Goal: Information Seeking & Learning: Learn about a topic

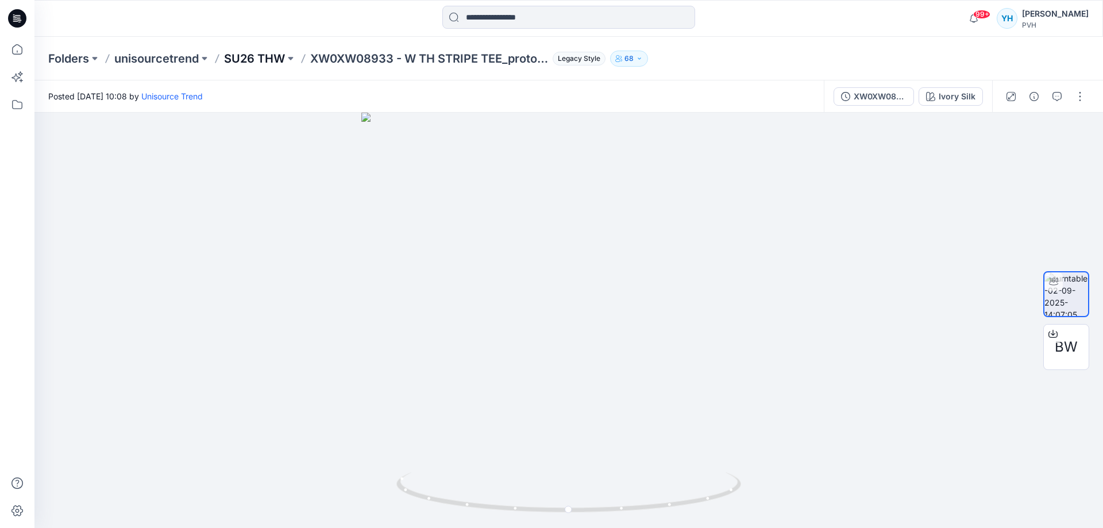
click at [244, 55] on p "SU26 THW" at bounding box center [254, 59] width 61 height 16
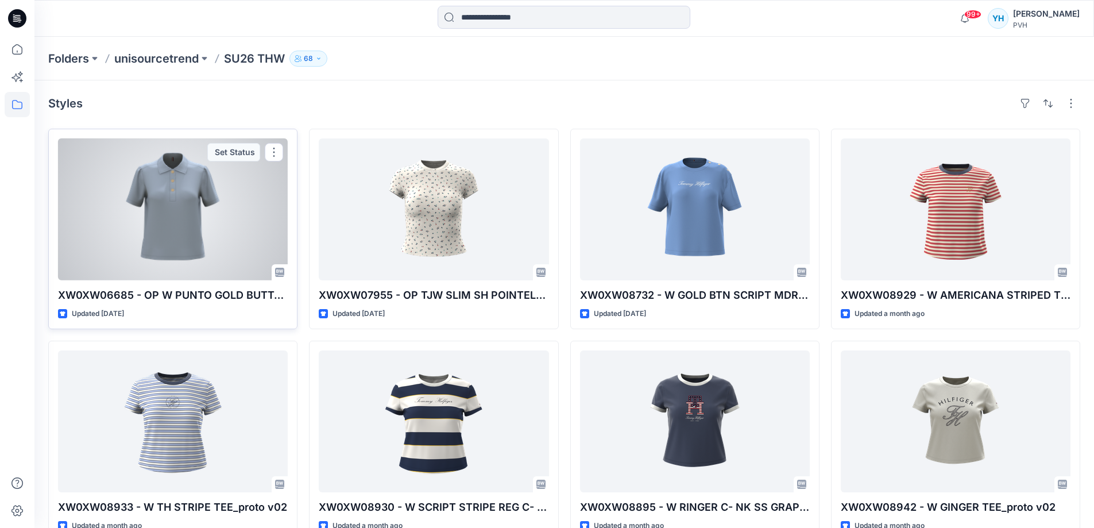
click at [191, 228] on div at bounding box center [173, 209] width 230 height 142
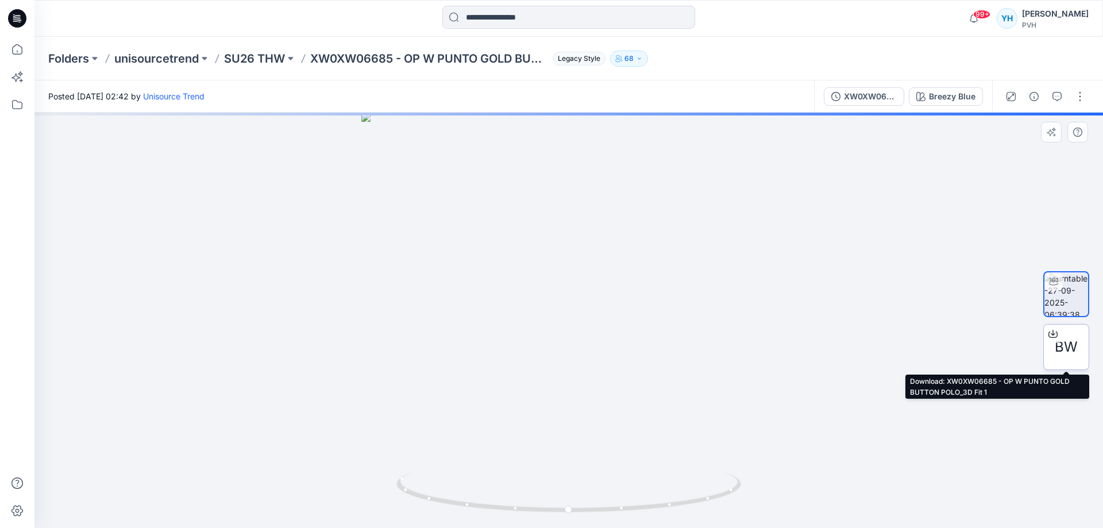
click at [1071, 353] on span "BW" at bounding box center [1066, 347] width 23 height 21
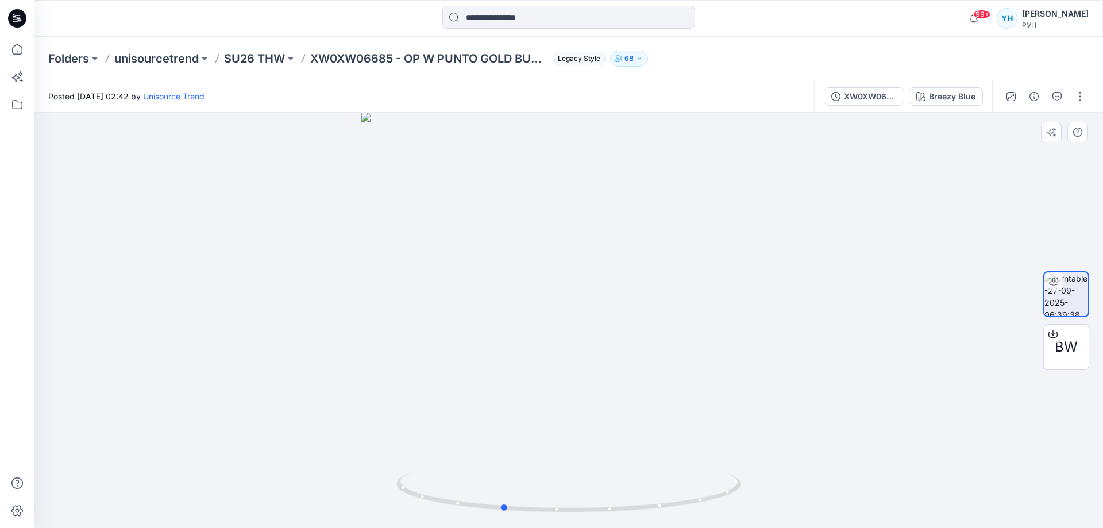
drag, startPoint x: 622, startPoint y: 298, endPoint x: 556, endPoint y: 295, distance: 66.7
click at [556, 295] on div at bounding box center [568, 320] width 1069 height 415
drag, startPoint x: 676, startPoint y: 326, endPoint x: 663, endPoint y: 356, distance: 32.4
click at [663, 356] on div at bounding box center [568, 320] width 1069 height 415
